Goal: Information Seeking & Learning: Learn about a topic

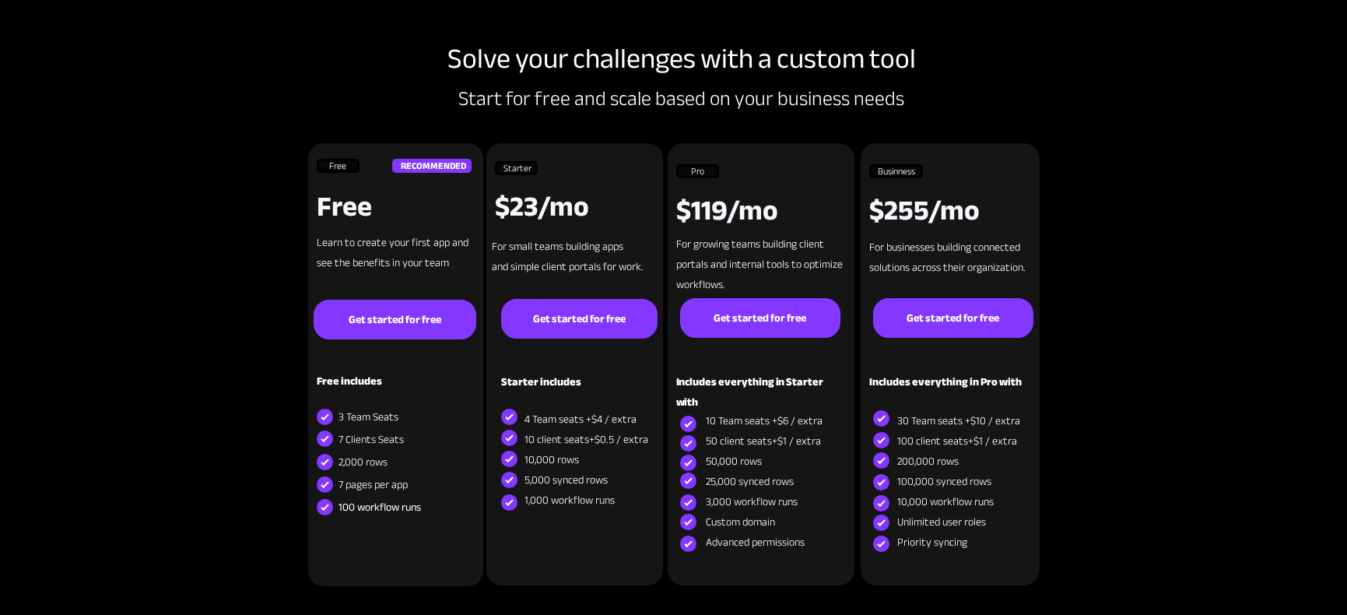
scroll to position [6841, 0]
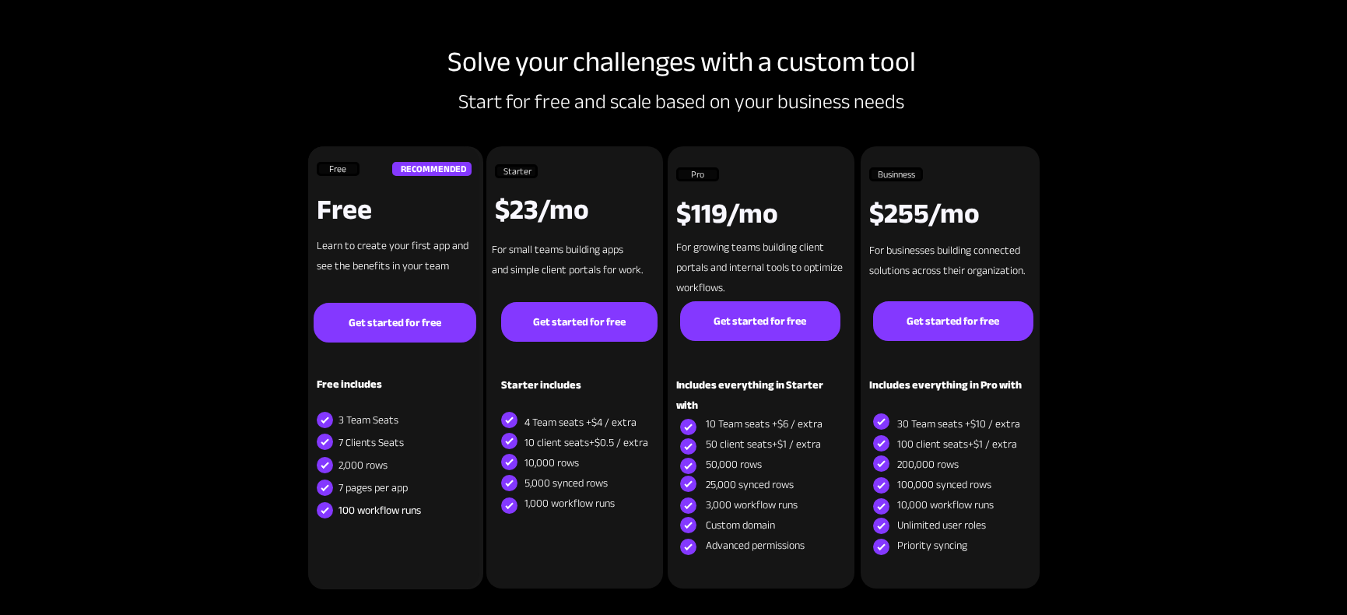
click at [523, 208] on strong "$23/mo" at bounding box center [542, 210] width 94 height 52
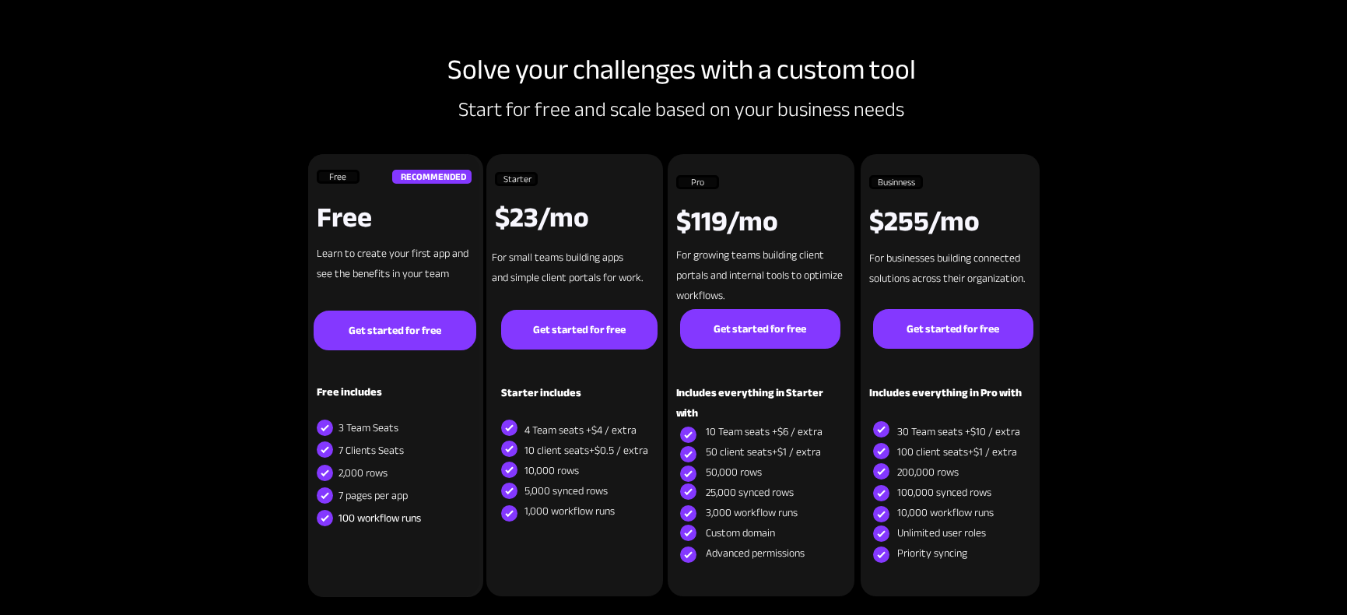
scroll to position [6835, 0]
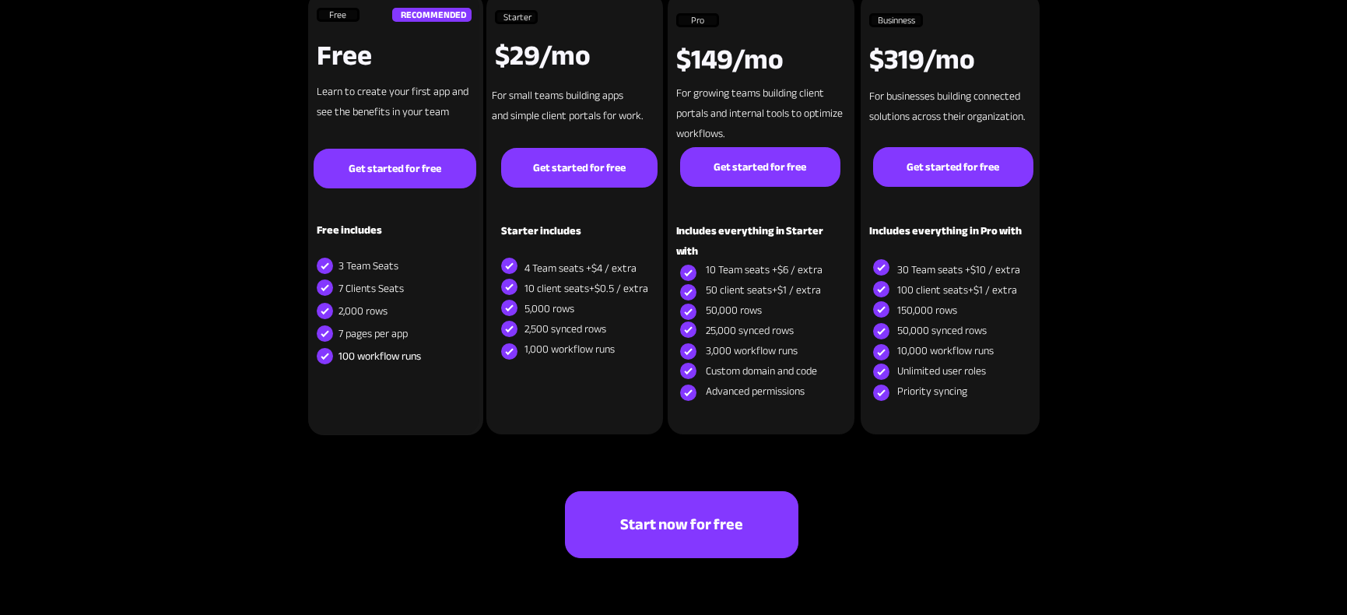
scroll to position [6040, 0]
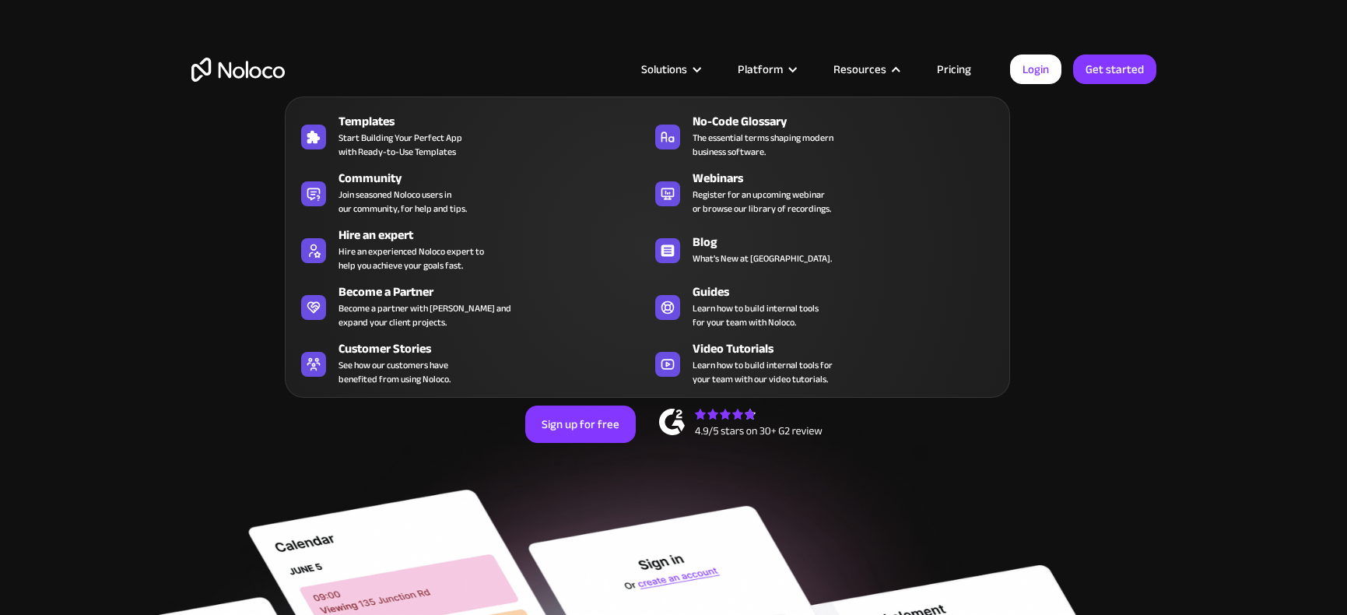
click at [960, 74] on article "Solutions Use Cases Business Types Project Management Keep track of customers, …" at bounding box center [647, 69] width 725 height 20
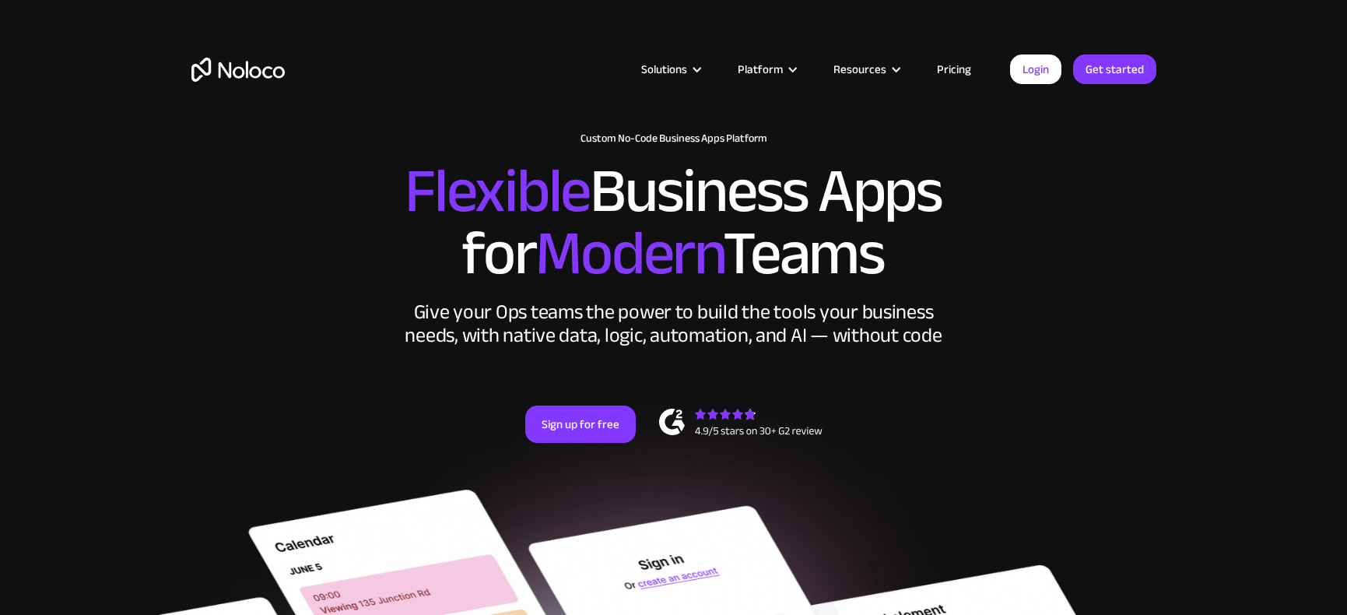
click at [954, 71] on link "Pricing" at bounding box center [953, 69] width 73 height 20
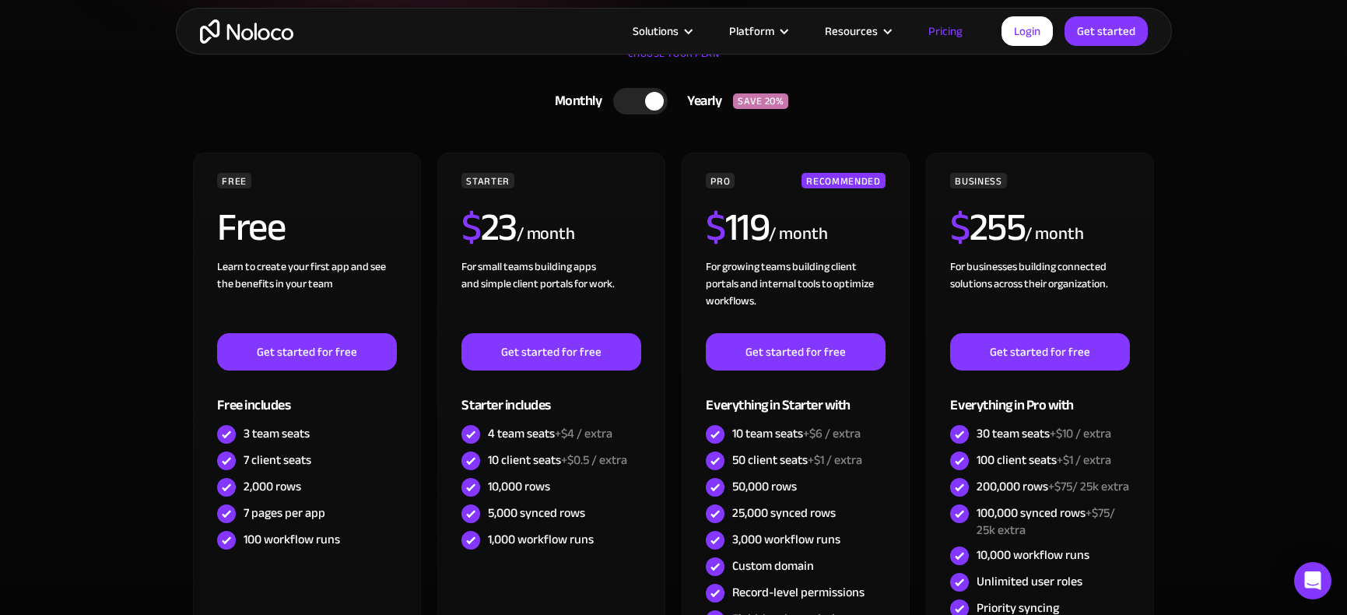
scroll to position [332, 0]
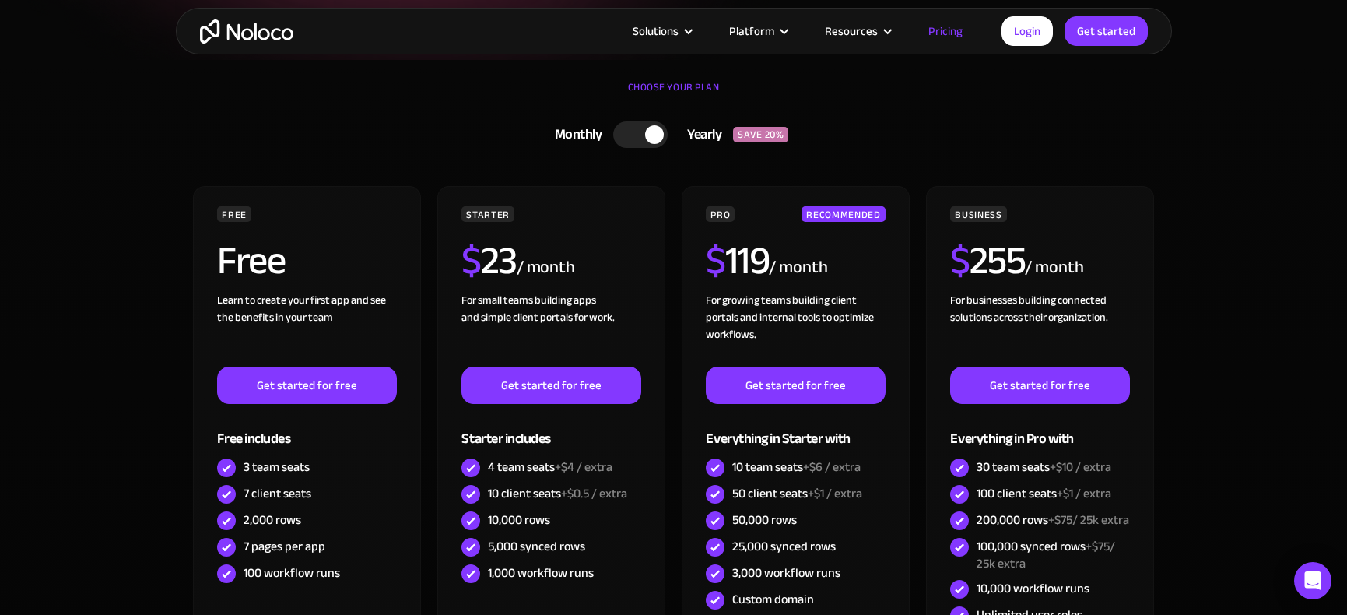
click at [622, 138] on div at bounding box center [640, 134] width 54 height 26
click at [655, 138] on div at bounding box center [646, 134] width 54 height 26
click at [622, 135] on div at bounding box center [640, 134] width 54 height 26
click at [651, 137] on div at bounding box center [646, 134] width 54 height 26
click at [619, 128] on div at bounding box center [640, 134] width 54 height 26
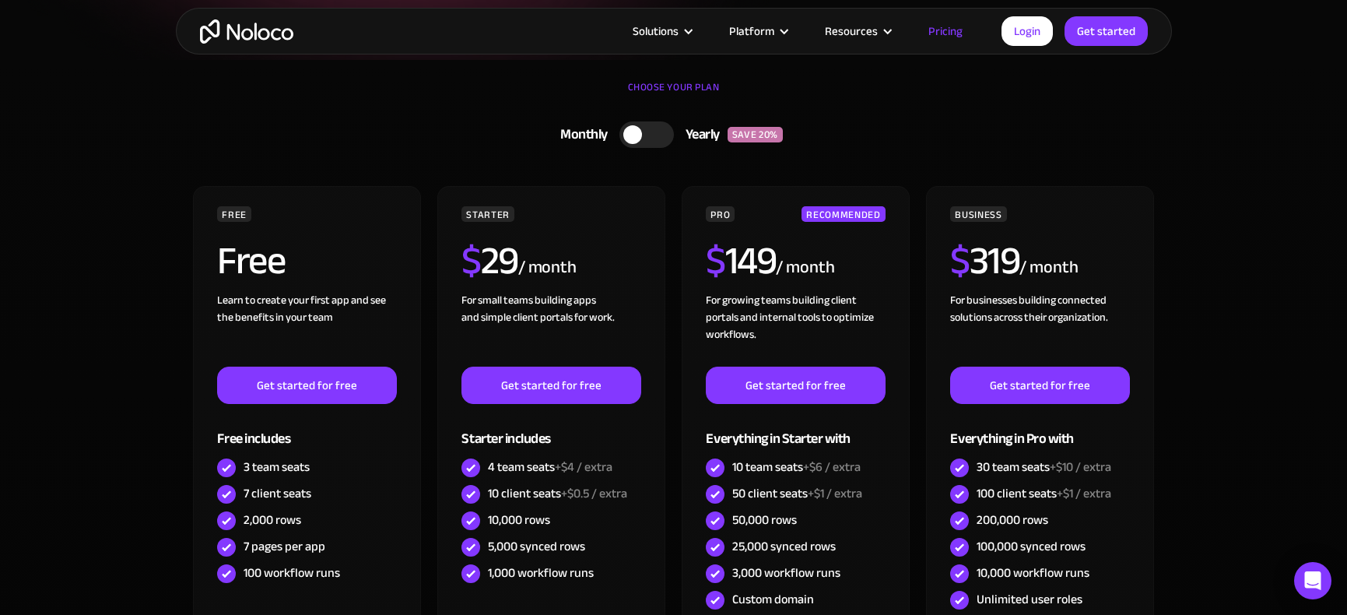
click at [656, 136] on div at bounding box center [646, 134] width 54 height 26
click at [626, 134] on div at bounding box center [640, 134] width 54 height 26
